Goal: Use online tool/utility

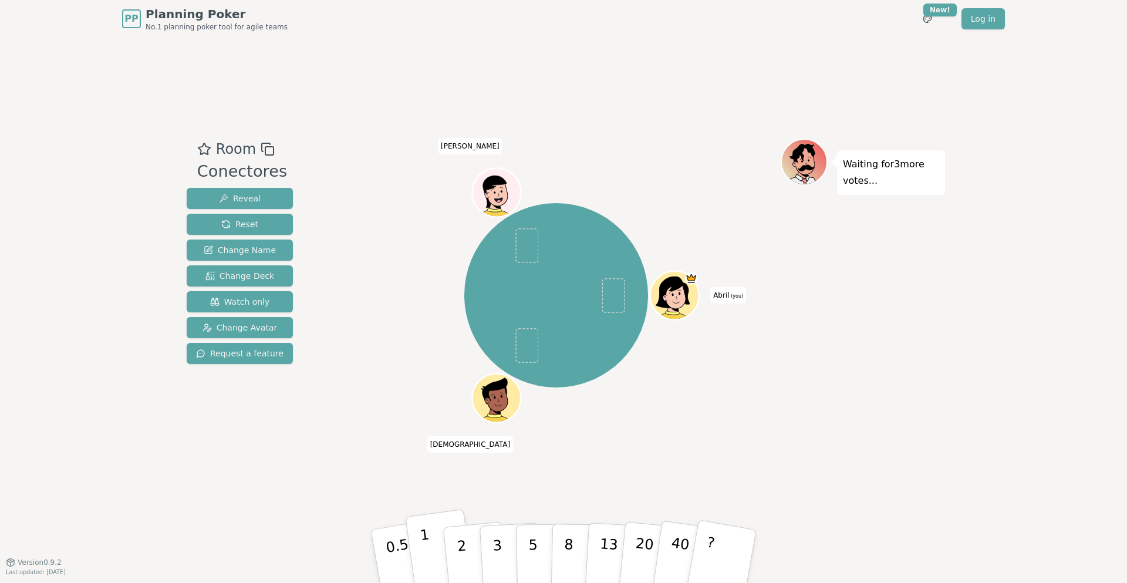
click at [421, 539] on p "1" at bounding box center [428, 558] width 18 height 64
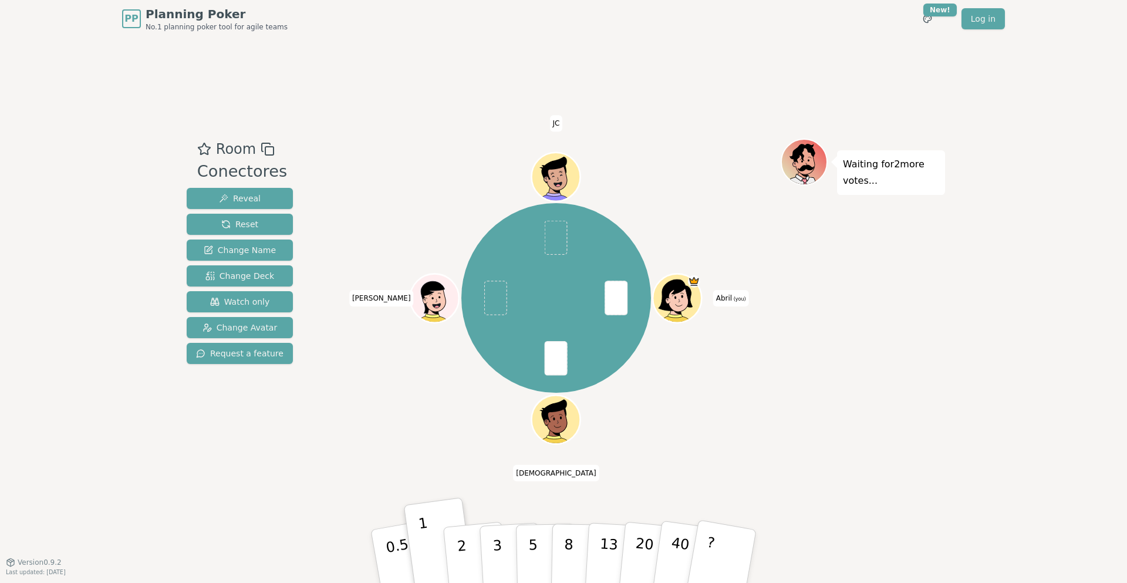
click at [35, 89] on div "PP Planning Poker No.1 planning poker tool for agile teams Toggle theme New! Lo…" at bounding box center [563, 291] width 1127 height 583
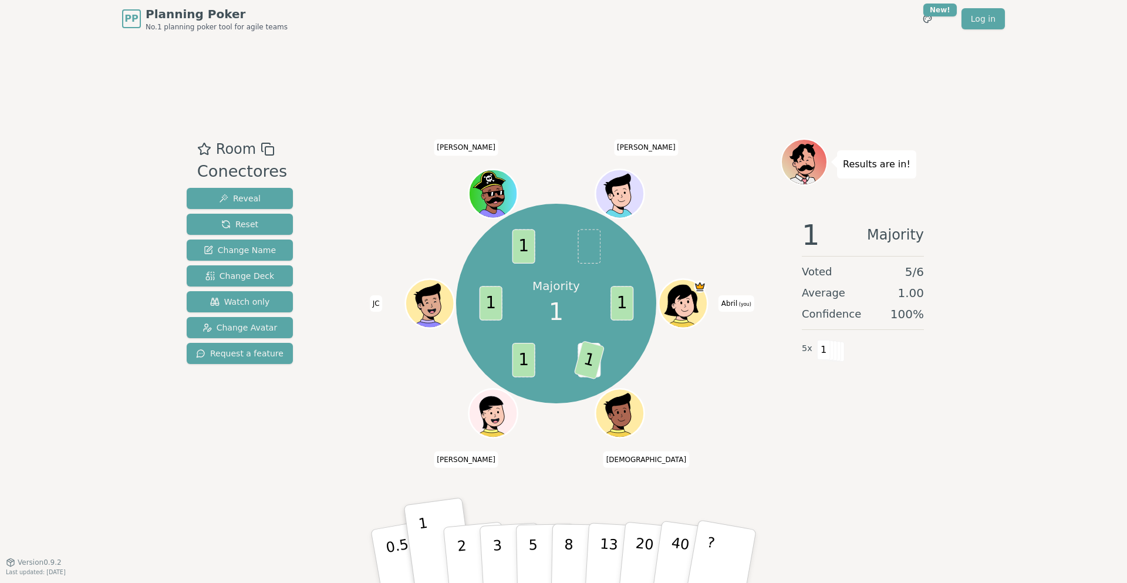
click at [73, 331] on div "PP Planning Poker No.1 planning poker tool for agile teams Toggle theme New! Lo…" at bounding box center [563, 291] width 1127 height 583
click at [110, 262] on div "PP Planning Poker No.1 planning poker tool for agile teams Toggle theme New! Lo…" at bounding box center [563, 291] width 1127 height 583
click at [117, 514] on div "PP Planning Poker No.1 planning poker tool for agile teams Toggle theme New! Lo…" at bounding box center [563, 291] width 1127 height 583
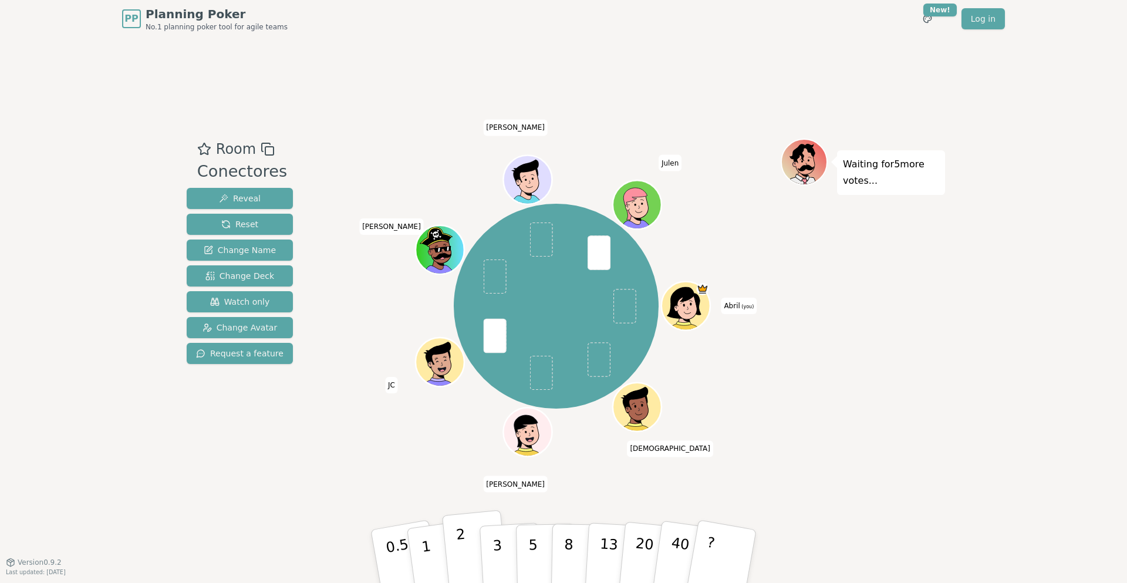
click at [468, 547] on button "2" at bounding box center [475, 556] width 67 height 93
click at [925, 23] on html "PP Planning Poker No.1 planning poker tool for agile teams Toggle theme New! Lo…" at bounding box center [563, 291] width 1127 height 583
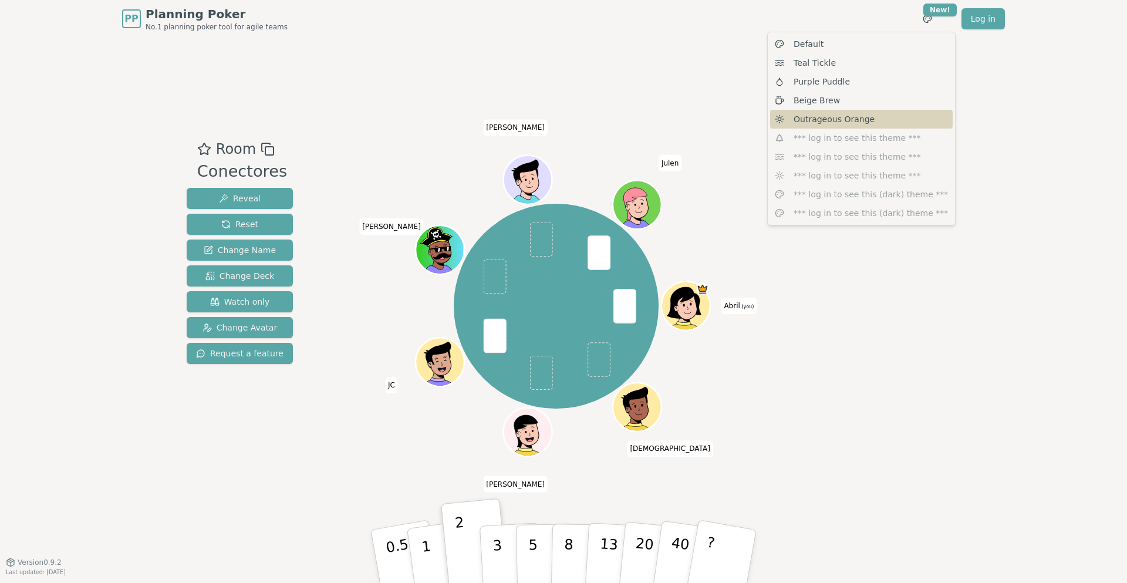
click at [851, 118] on span "Outrageous Orange" at bounding box center [834, 119] width 81 height 12
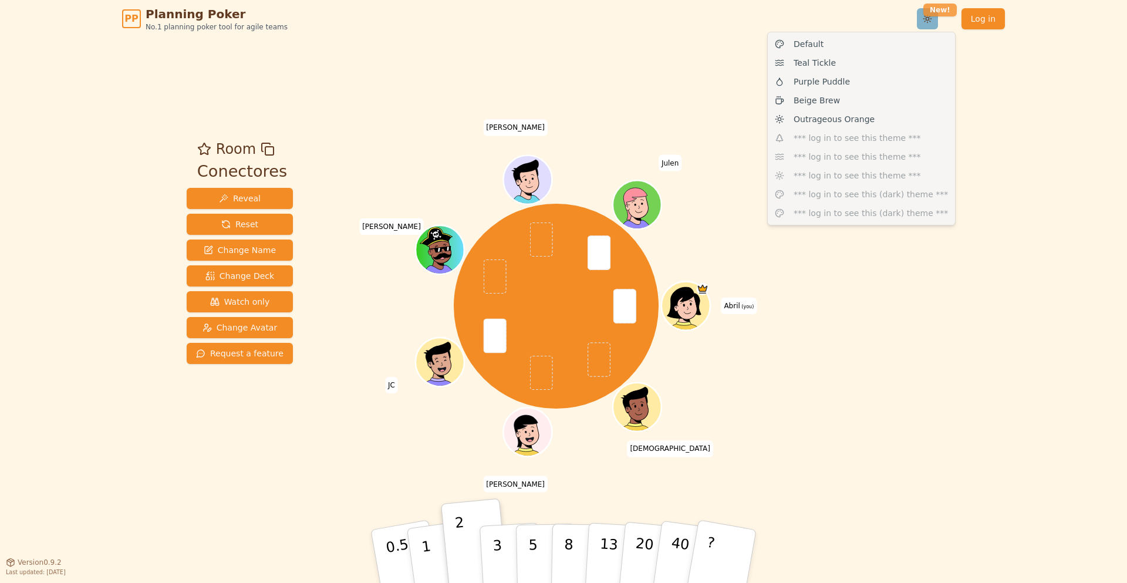
click at [934, 16] on html "PP Planning Poker No.1 planning poker tool for agile teams Toggle theme New! Lo…" at bounding box center [563, 291] width 1127 height 583
click at [864, 107] on div "Beige Brew" at bounding box center [861, 100] width 183 height 19
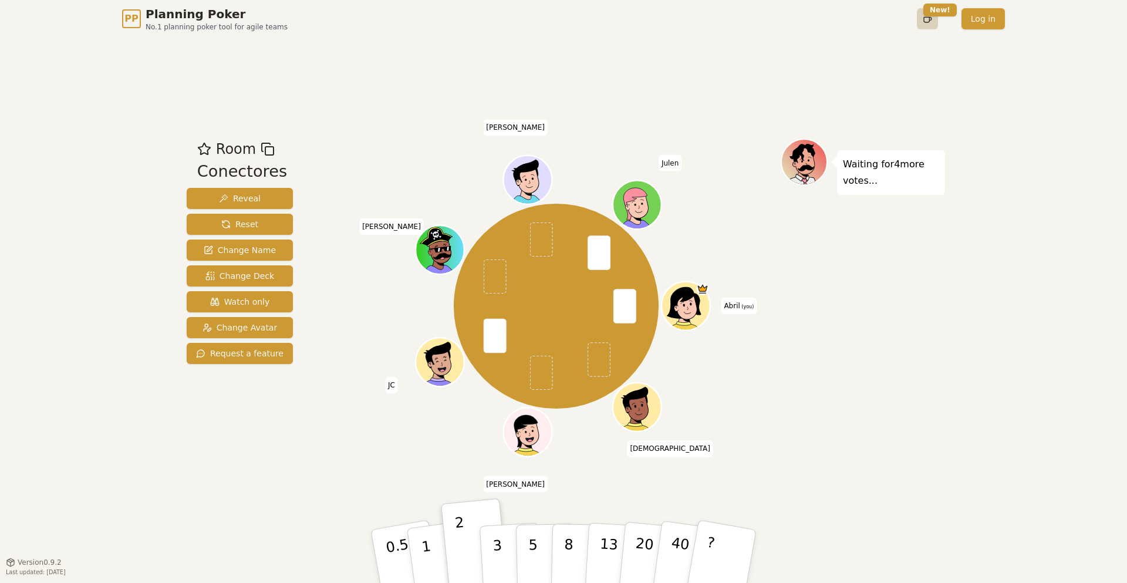
click at [930, 25] on html "PP Planning Poker No.1 planning poker tool for agile teams Toggle theme New! Lo…" at bounding box center [563, 291] width 1127 height 583
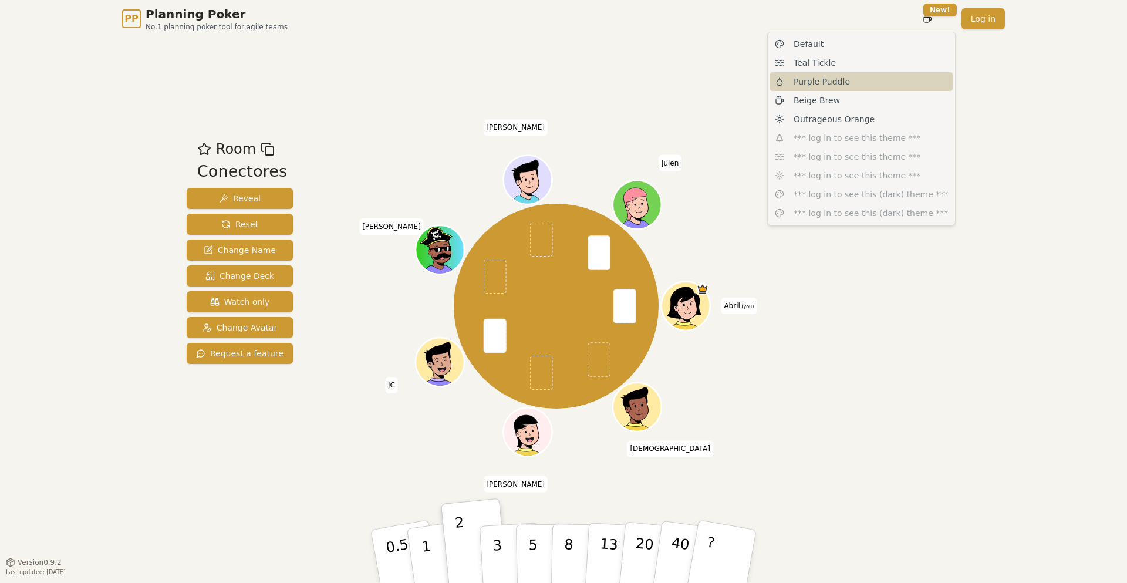
click at [877, 84] on div "Purple Puddle" at bounding box center [861, 81] width 183 height 19
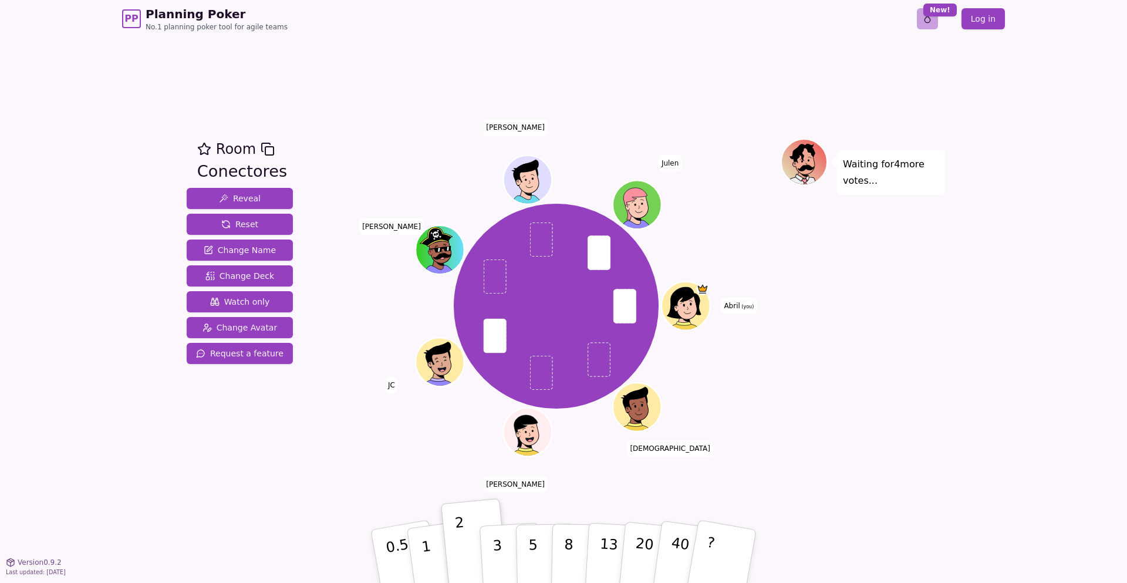
click at [927, 17] on html "PP Planning Poker No.1 planning poker tool for agile teams Toggle theme New! Lo…" at bounding box center [563, 291] width 1127 height 583
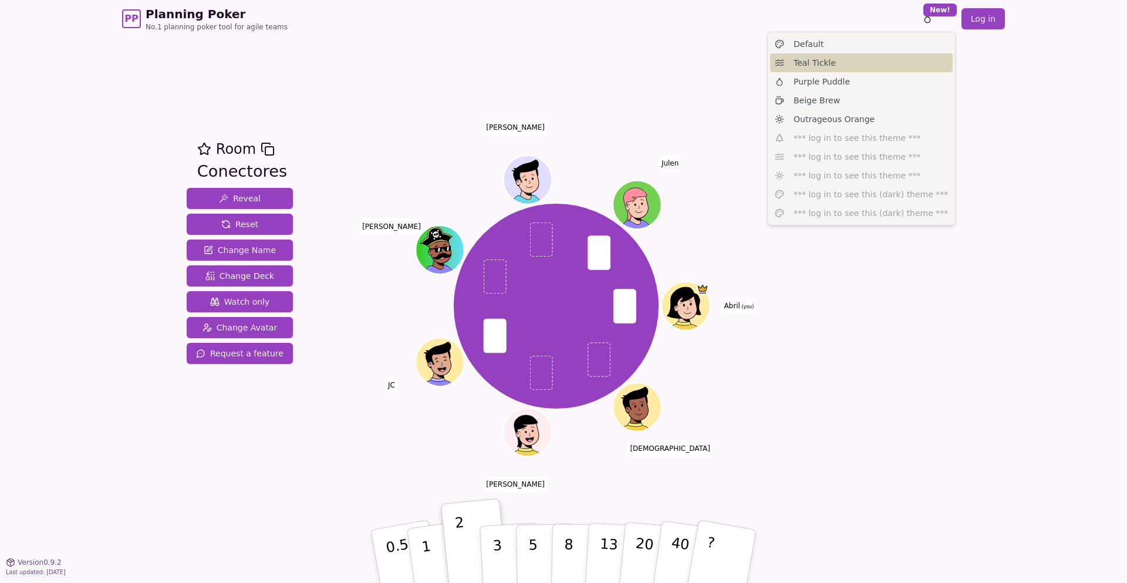
click at [873, 63] on div "Teal Tickle" at bounding box center [861, 62] width 183 height 19
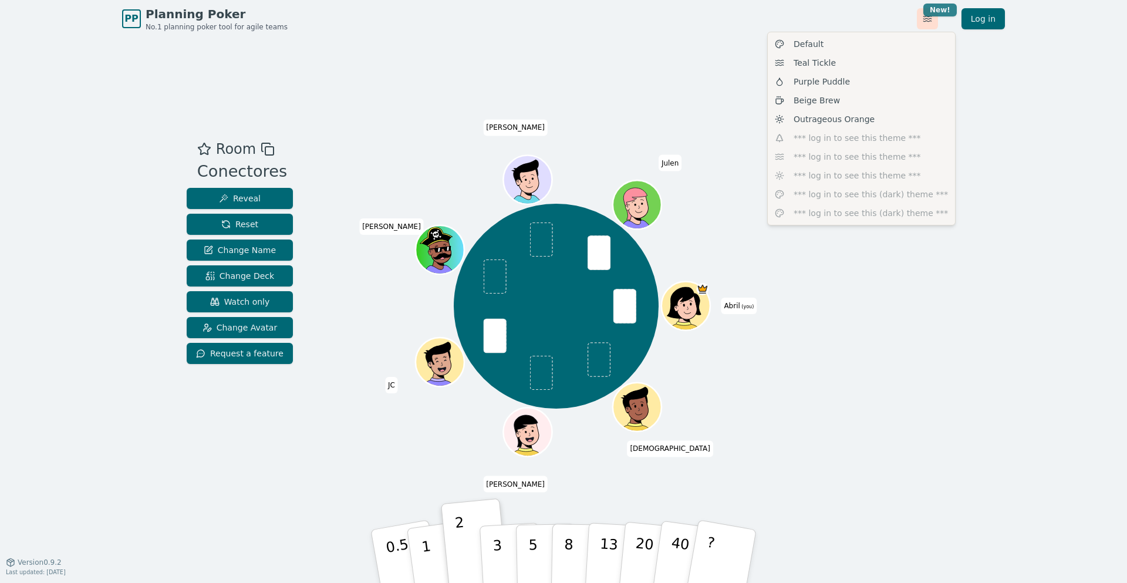
click at [943, 10] on html "PP Planning Poker No.1 planning poker tool for agile teams Toggle theme New! Lo…" at bounding box center [563, 291] width 1127 height 583
click at [880, 42] on div "Default" at bounding box center [861, 44] width 183 height 19
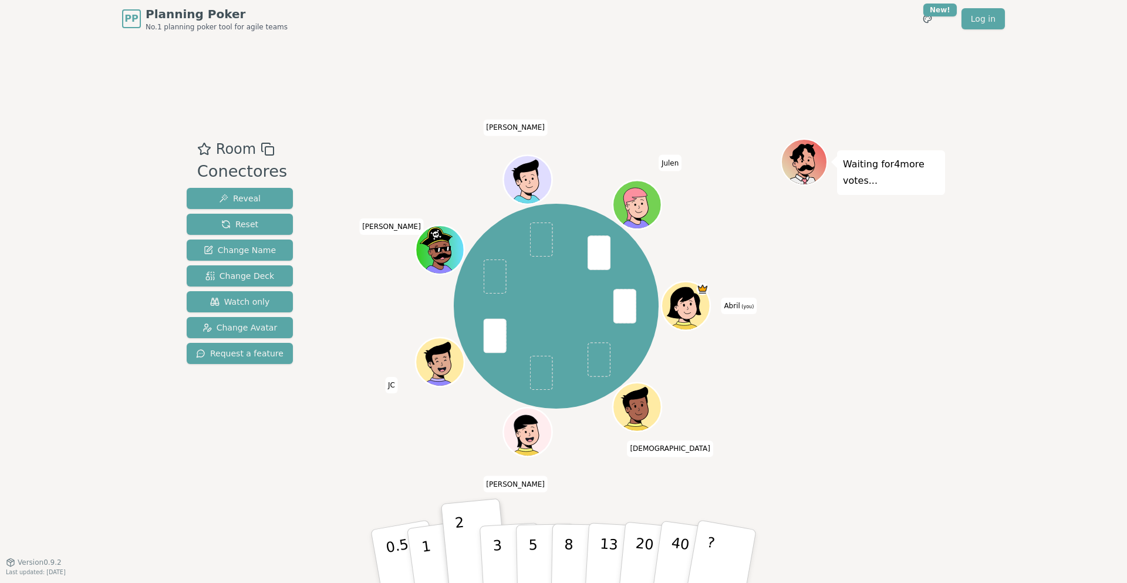
click at [916, 22] on div "Toggle theme New! Log in [GEOGRAPHIC_DATA]" at bounding box center [951, 18] width 107 height 21
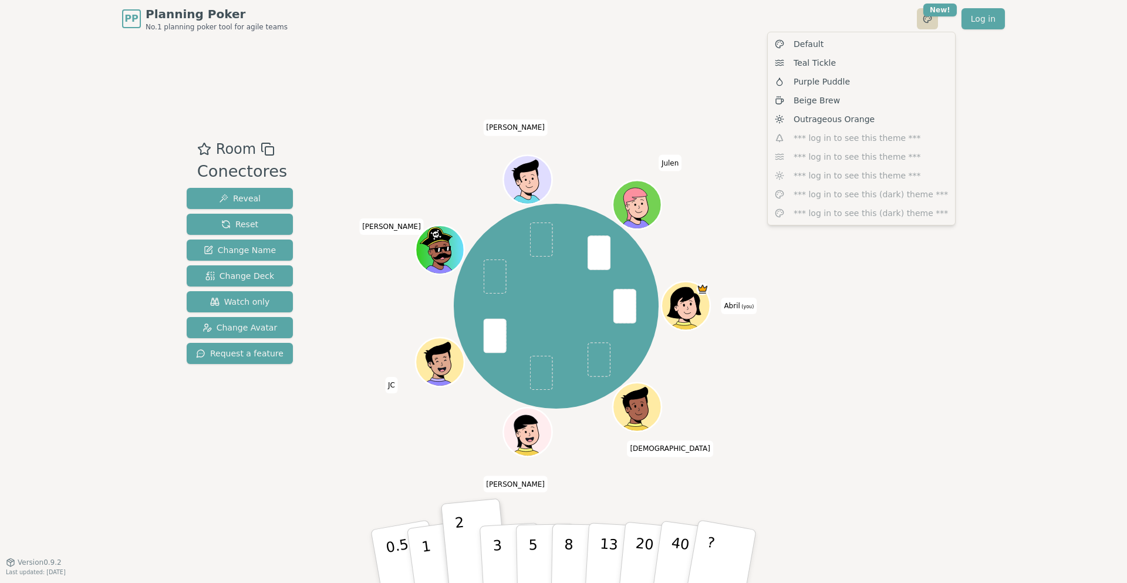
click at [925, 19] on html "PP Planning Poker No.1 planning poker tool for agile teams Toggle theme New! Lo…" at bounding box center [563, 291] width 1127 height 583
click at [841, 98] on div "Beige Brew" at bounding box center [861, 100] width 183 height 19
